Goal: Task Accomplishment & Management: Complete application form

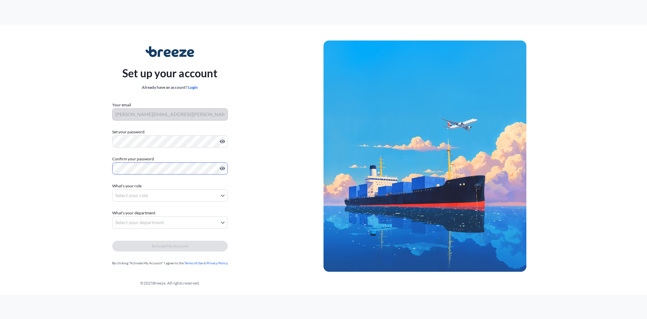
click at [218, 193] on body "Set up your account Already have an account? Login Your email [PERSON_NAME][EMA…" at bounding box center [323, 159] width 647 height 319
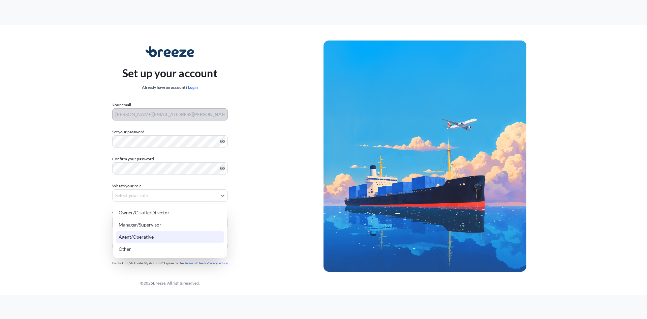
click at [160, 236] on div "Agent/Operative" at bounding box center [170, 237] width 108 height 12
select select "agent/operative"
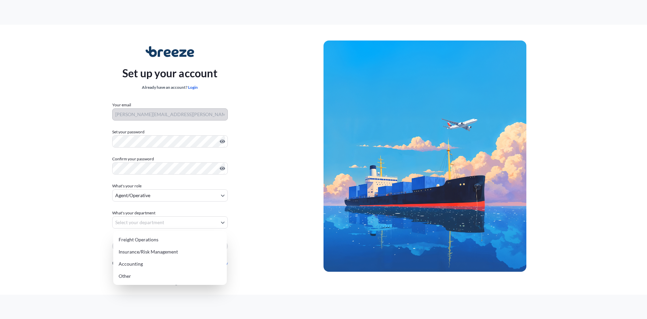
click at [171, 223] on body "Set up your account Already have an account? Login Your email [PERSON_NAME][EMA…" at bounding box center [323, 159] width 647 height 319
click at [160, 241] on div "Freight Operations" at bounding box center [170, 239] width 108 height 12
select select "freight operations"
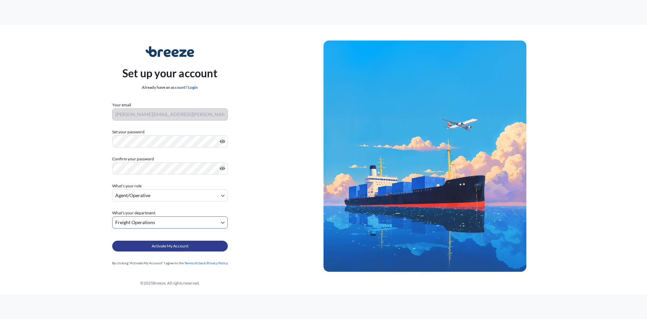
click at [169, 247] on span "Activate My Account" at bounding box center [170, 245] width 37 height 7
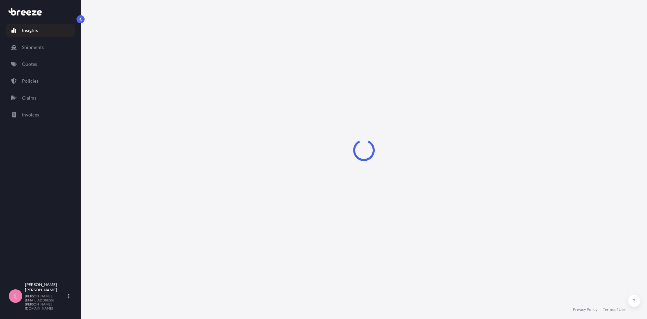
select select "2025"
